Goal: Use online tool/utility: Utilize a website feature to perform a specific function

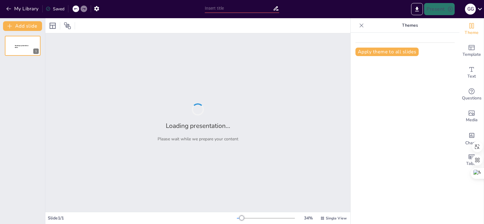
type input "Ética y Confidencialidad: Desafíos en la Era Digital"
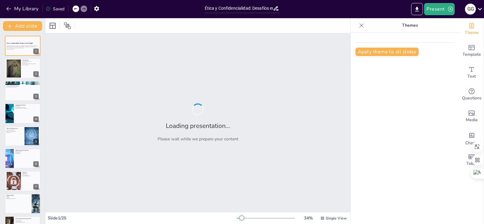
checkbox input "true"
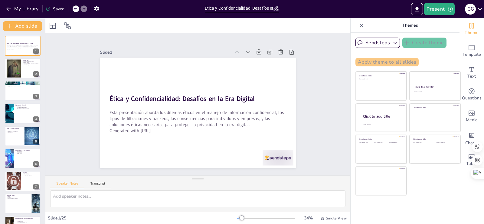
checkbox input "true"
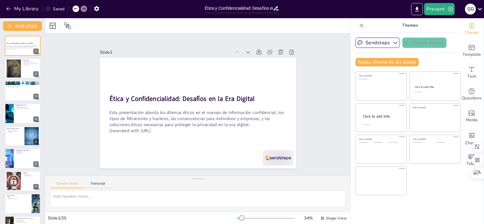
checkbox input "true"
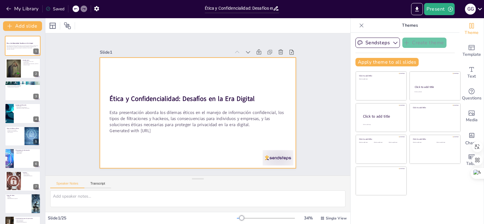
checkbox input "true"
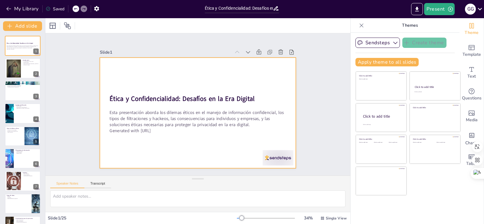
checkbox input "true"
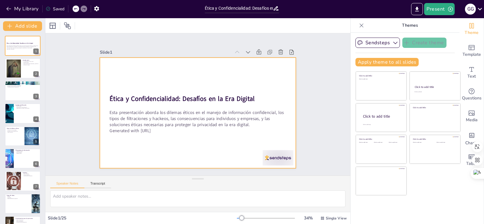
checkbox input "true"
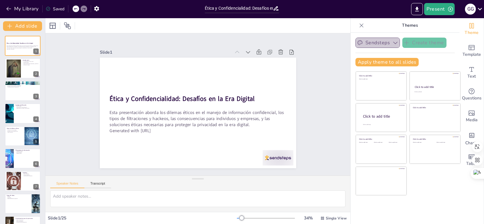
click at [378, 44] on button "Sendsteps" at bounding box center [378, 43] width 45 height 10
click at [382, 63] on span "Sendsteps" at bounding box center [382, 64] width 27 height 6
click at [379, 45] on button "Sendsteps" at bounding box center [378, 43] width 45 height 10
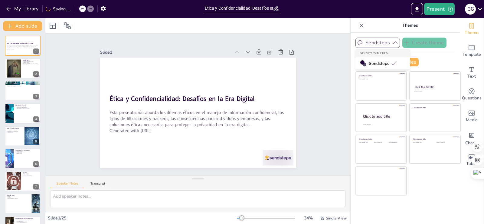
click at [393, 44] on icon "button" at bounding box center [396, 43] width 6 height 6
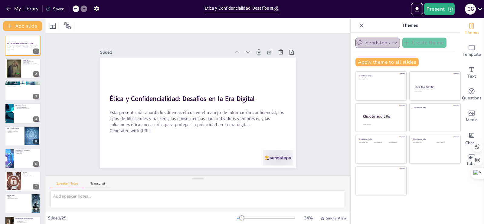
click at [393, 44] on icon "button" at bounding box center [396, 43] width 6 height 6
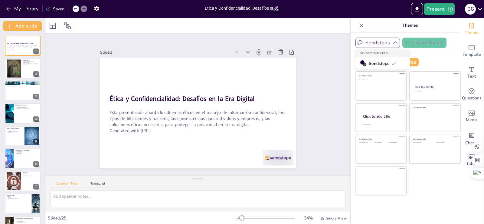
click at [385, 63] on span "Sendsteps" at bounding box center [382, 64] width 27 height 6
click at [409, 61] on button "Apply theme to all slides" at bounding box center [387, 62] width 63 height 8
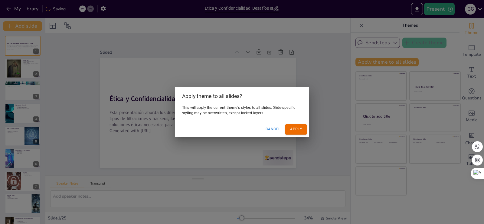
click at [300, 129] on button "Apply" at bounding box center [296, 129] width 21 height 10
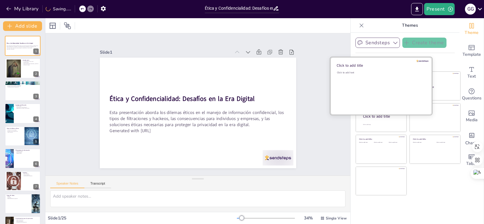
click at [372, 80] on div "Click to add text" at bounding box center [380, 90] width 87 height 38
checkbox input "true"
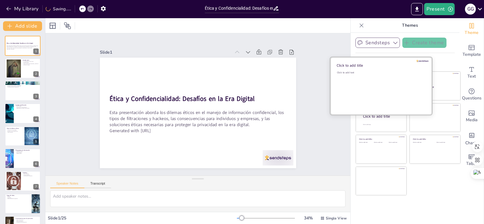
checkbox input "true"
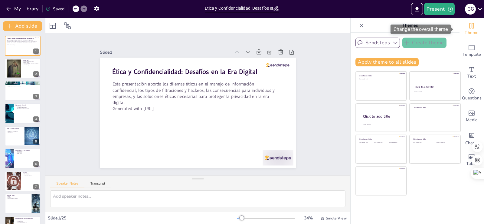
click at [469, 31] on span "Theme" at bounding box center [472, 32] width 14 height 7
checkbox input "true"
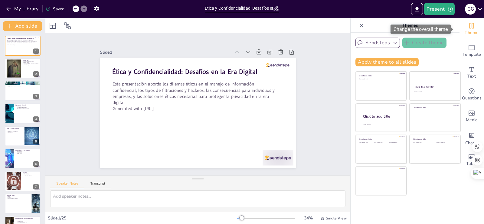
checkbox input "true"
click at [470, 24] on icon "Change the overall theme" at bounding box center [472, 25] width 5 height 5
checkbox input "true"
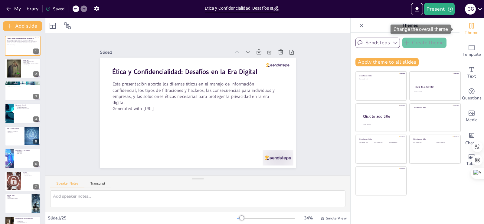
checkbox input "true"
click at [469, 31] on span "Theme" at bounding box center [472, 32] width 14 height 7
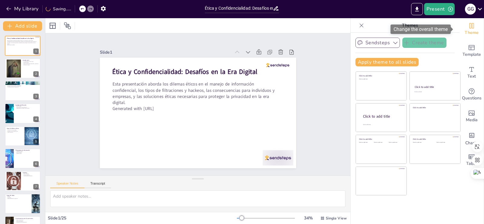
checkbox input "true"
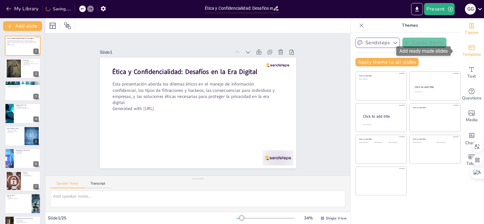
click at [469, 50] on icon "Add ready made slides" at bounding box center [472, 47] width 6 height 5
checkbox input "true"
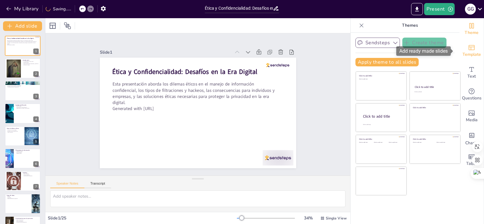
checkbox input "true"
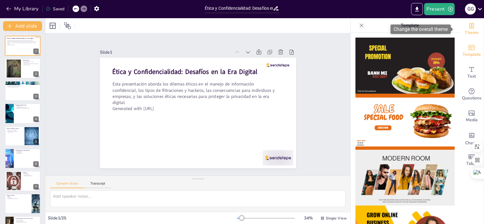
click at [466, 30] on span "Theme" at bounding box center [472, 32] width 14 height 7
checkbox input "true"
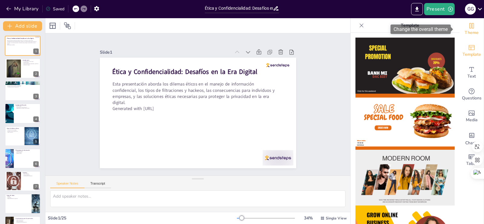
checkbox input "true"
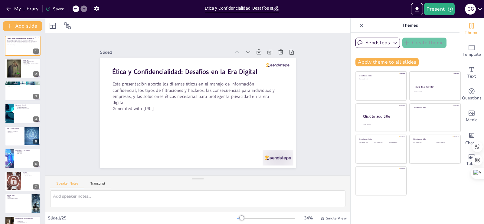
checkbox input "true"
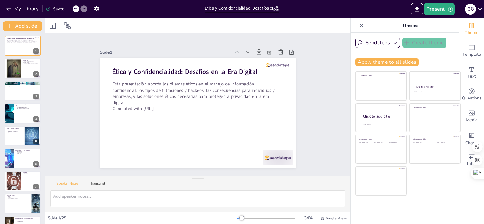
checkbox input "true"
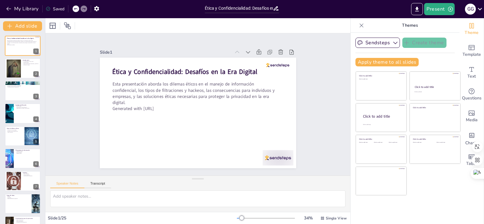
checkbox input "true"
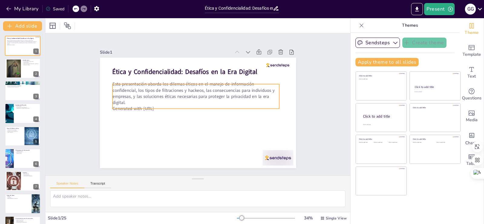
checkbox input "true"
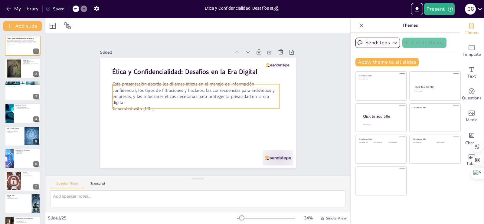
checkbox input "true"
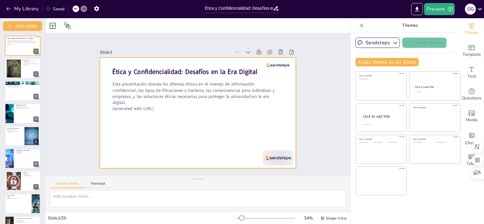
checkbox input "true"
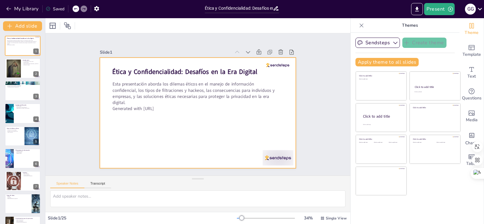
checkbox input "true"
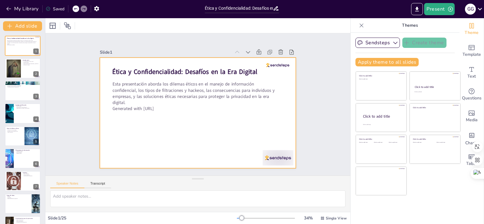
checkbox input "true"
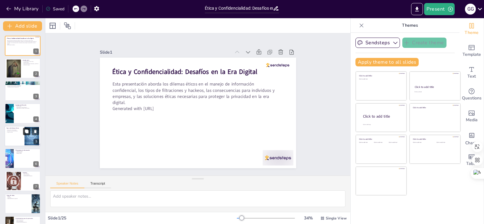
checkbox input "true"
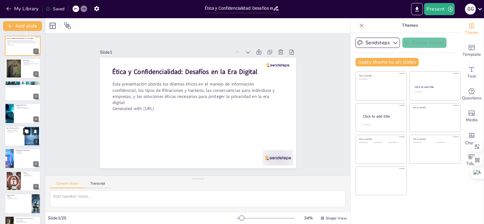
checkbox input "true"
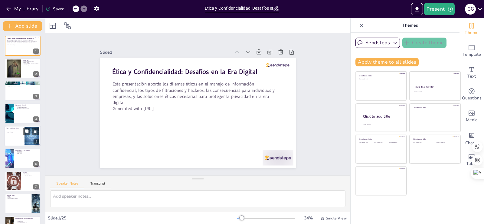
checkbox input "true"
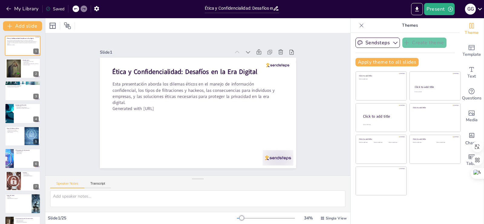
checkbox input "true"
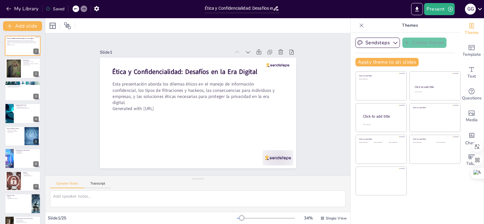
checkbox input "true"
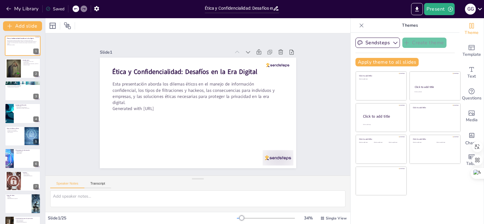
checkbox input "true"
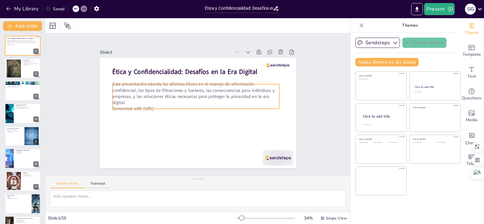
checkbox input "true"
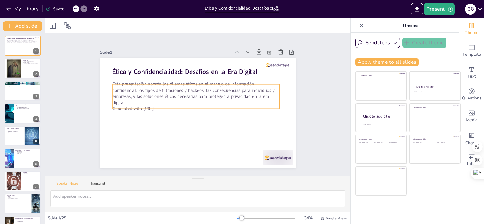
checkbox input "true"
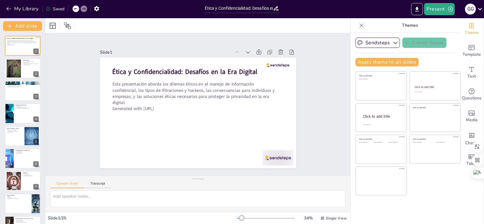
checkbox input "true"
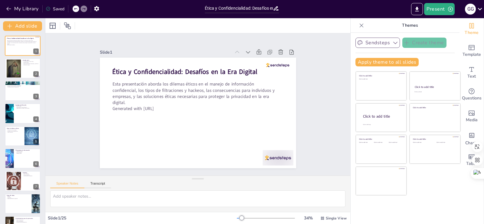
click at [372, 42] on button "Sendsteps" at bounding box center [378, 43] width 45 height 10
click at [374, 61] on span "Sendsteps" at bounding box center [382, 64] width 27 height 6
click at [374, 61] on button "Apply theme to all slides" at bounding box center [387, 62] width 63 height 8
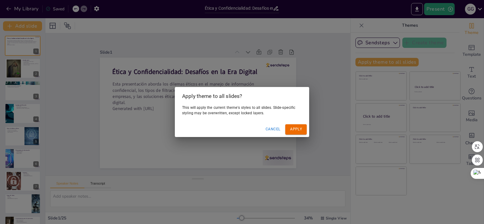
click at [298, 127] on button "Apply" at bounding box center [296, 129] width 21 height 10
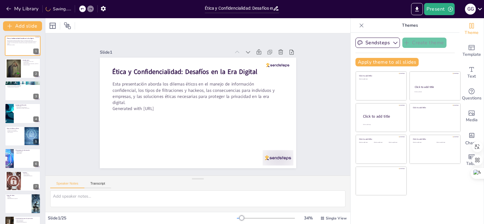
checkbox input "true"
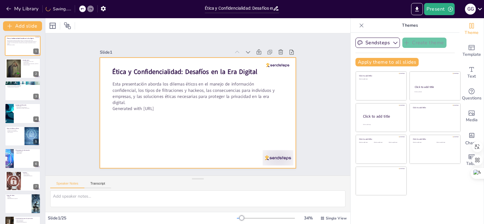
checkbox input "true"
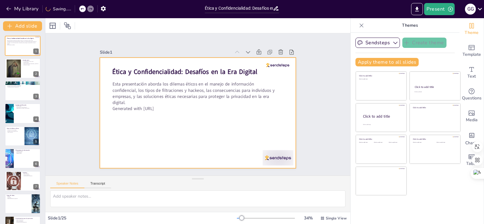
checkbox input "true"
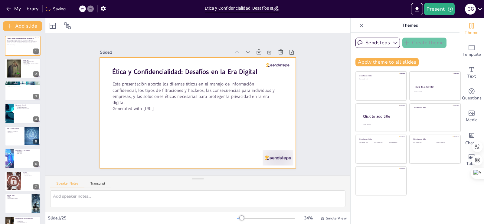
checkbox input "true"
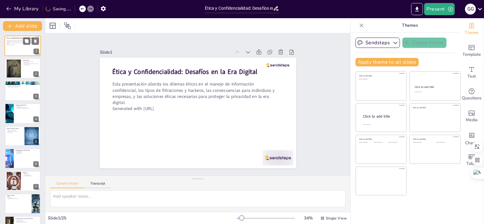
checkbox input "true"
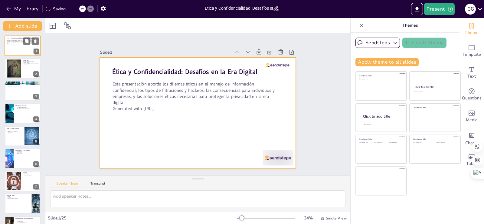
checkbox input "true"
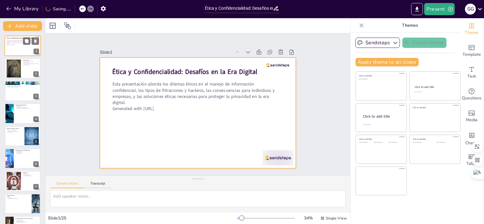
click at [23, 45] on p "Generated with [URL]" at bounding box center [22, 45] width 31 height 1
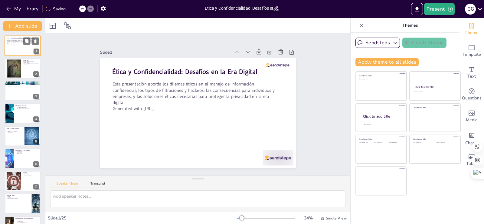
checkbox input "true"
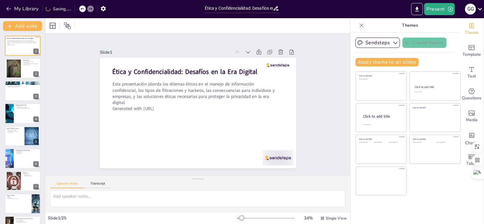
checkbox input "true"
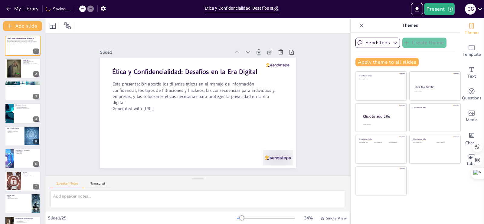
checkbox input "true"
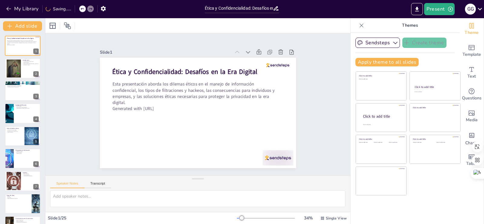
checkbox input "true"
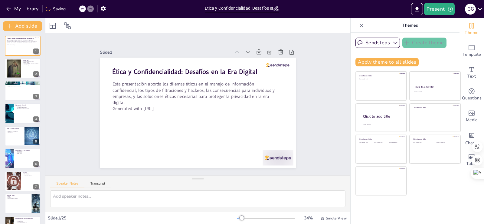
checkbox input "true"
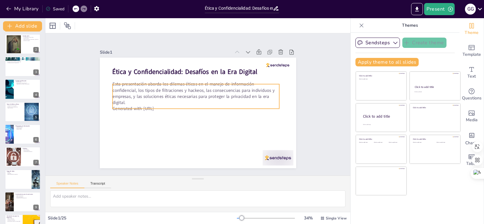
scroll to position [36, 0]
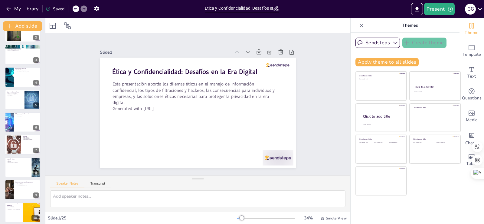
click at [19, 78] on div at bounding box center [23, 77] width 36 height 20
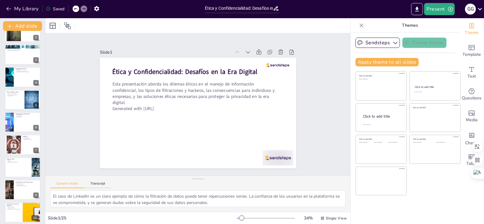
scroll to position [0, 0]
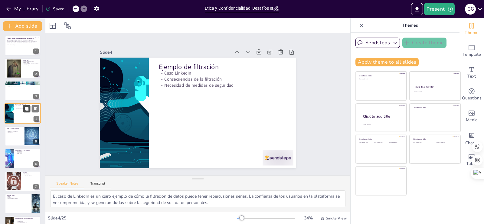
click at [26, 112] on button at bounding box center [26, 108] width 7 height 7
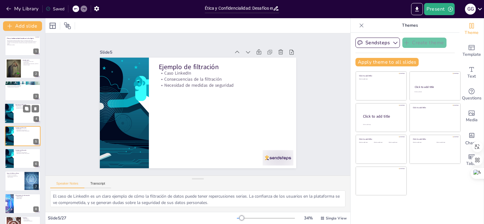
scroll to position [8, 0]
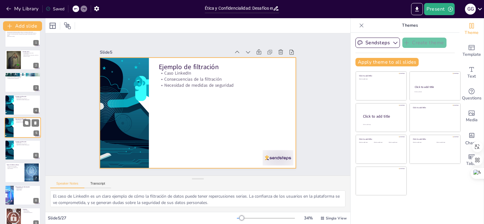
click at [22, 131] on div at bounding box center [23, 127] width 36 height 21
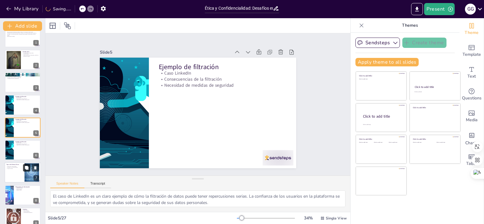
click at [29, 168] on button at bounding box center [26, 167] width 7 height 7
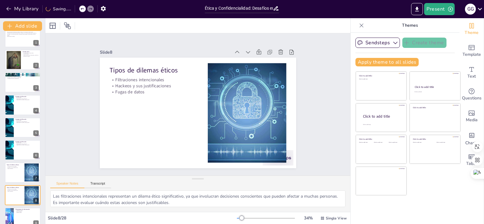
scroll to position [76, 0]
